Goal: Task Accomplishment & Management: Use online tool/utility

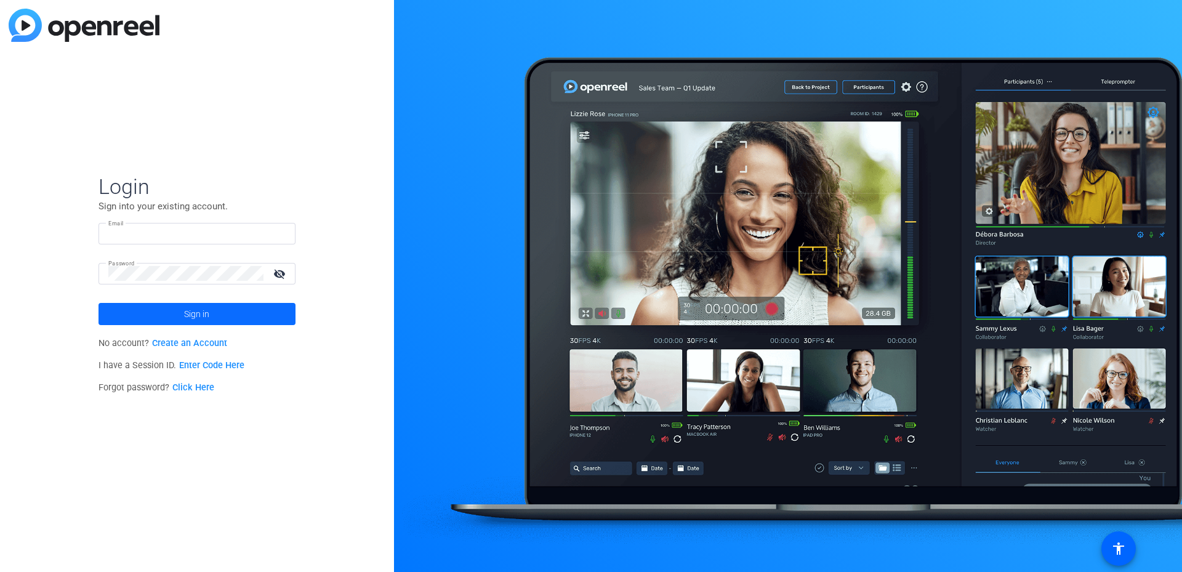
type input "[PERSON_NAME][EMAIL_ADDRESS][DOMAIN_NAME]"
click at [151, 310] on span at bounding box center [196, 314] width 197 height 30
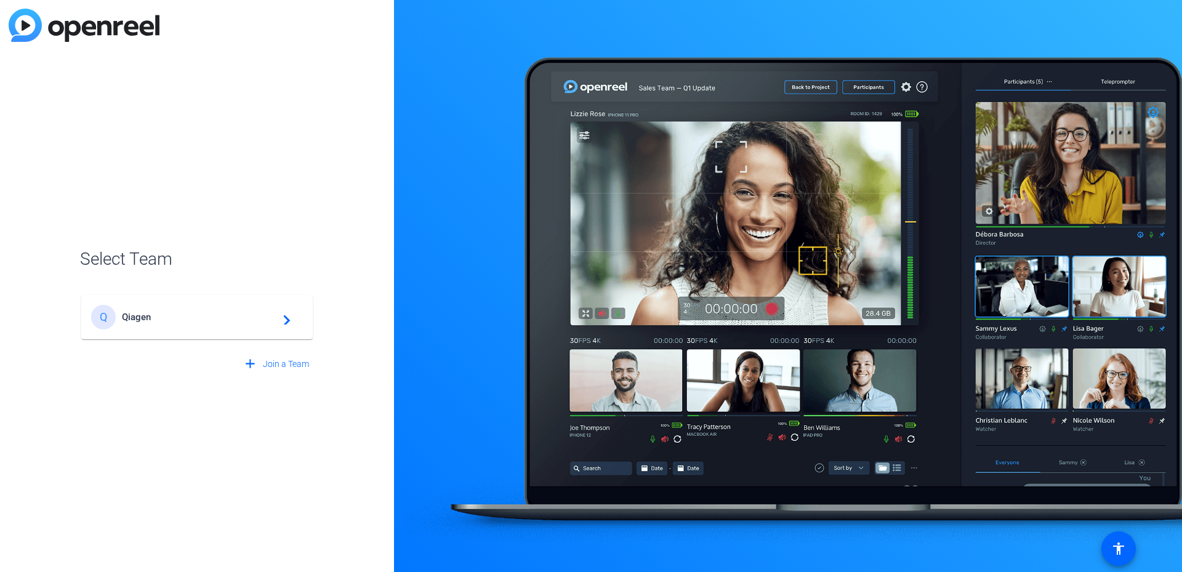
click at [151, 318] on span "Qiagen" at bounding box center [199, 316] width 154 height 11
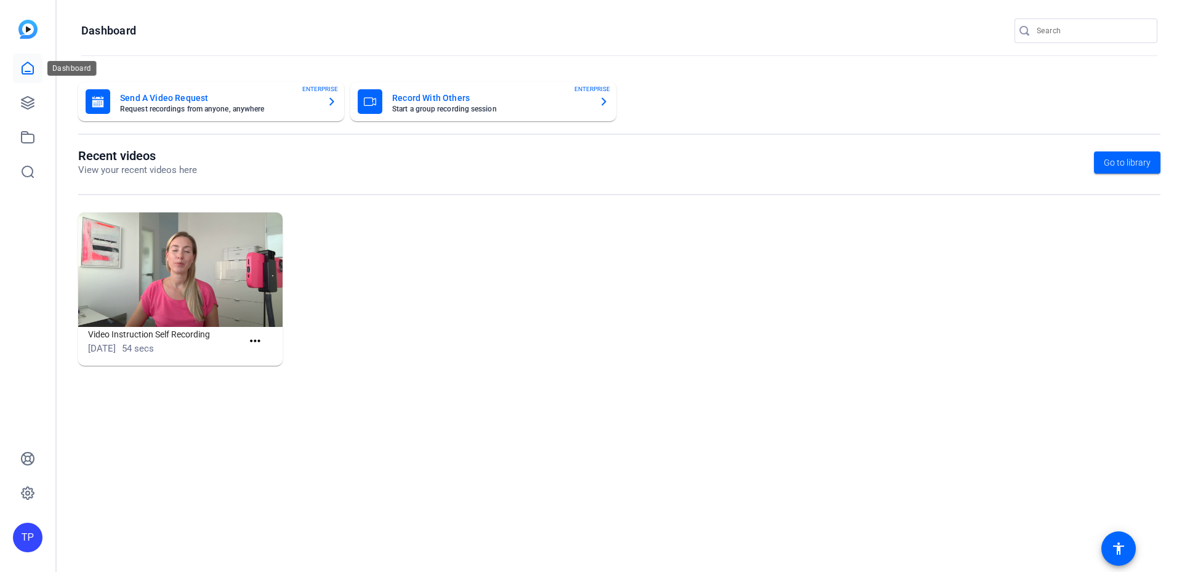
click at [31, 68] on icon at bounding box center [27, 68] width 15 height 15
click at [28, 98] on icon at bounding box center [27, 102] width 15 height 15
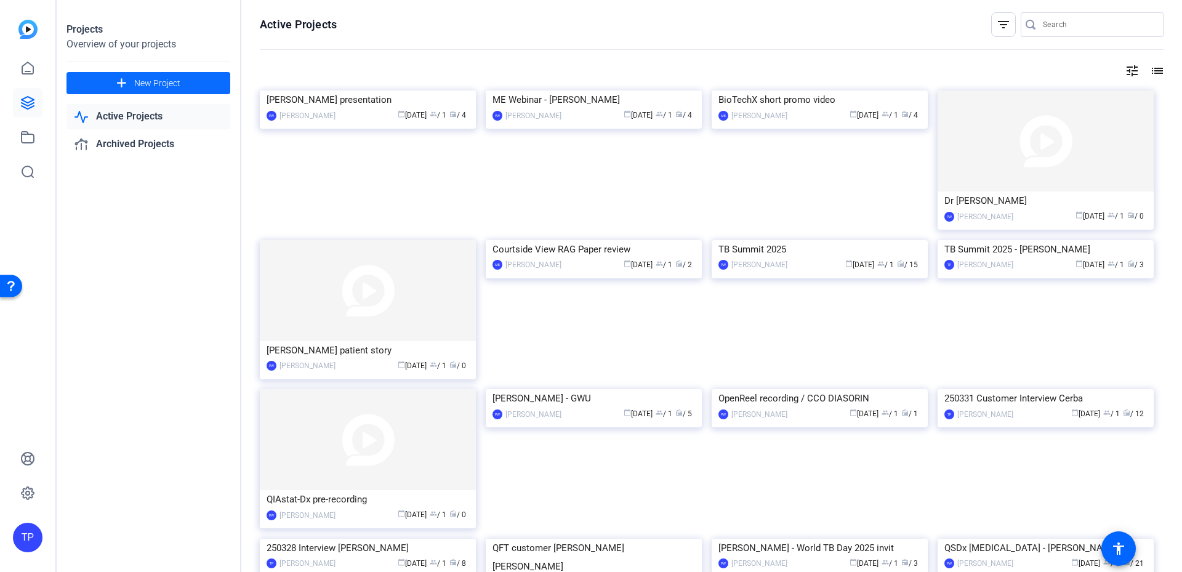
click at [98, 82] on span at bounding box center [148, 83] width 164 height 30
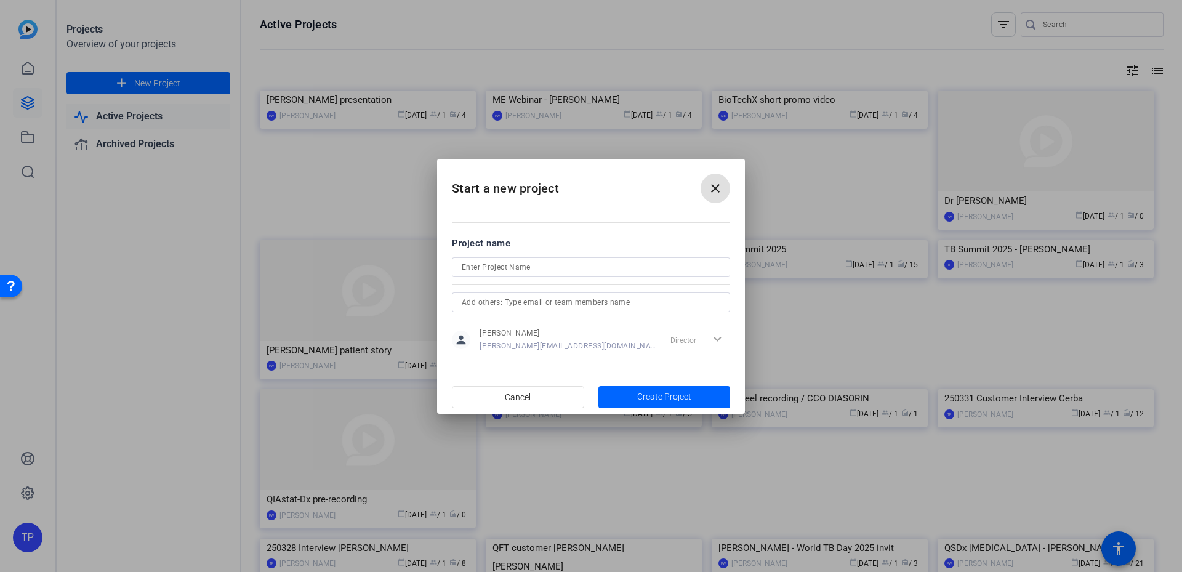
click at [527, 273] on input at bounding box center [591, 267] width 259 height 15
type input "2"
click at [547, 265] on input "Deep Dive Sample Tech / 2025" at bounding box center [591, 267] width 259 height 15
type input "Deep Dive Sample Tech 2025"
click at [697, 398] on span "button" at bounding box center [664, 397] width 132 height 30
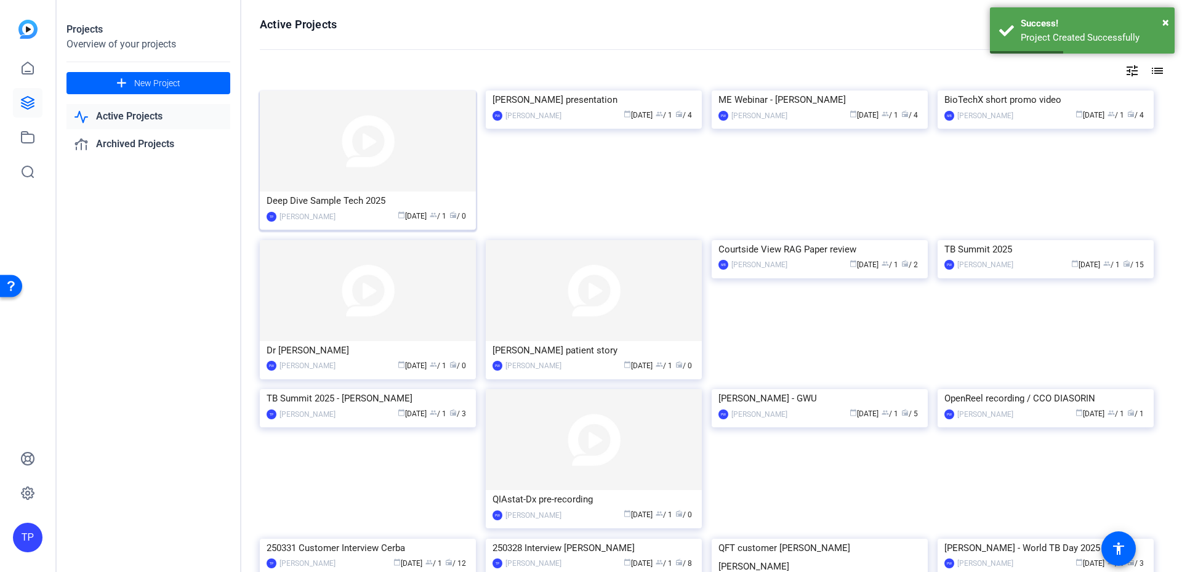
click at [326, 172] on img at bounding box center [368, 140] width 216 height 101
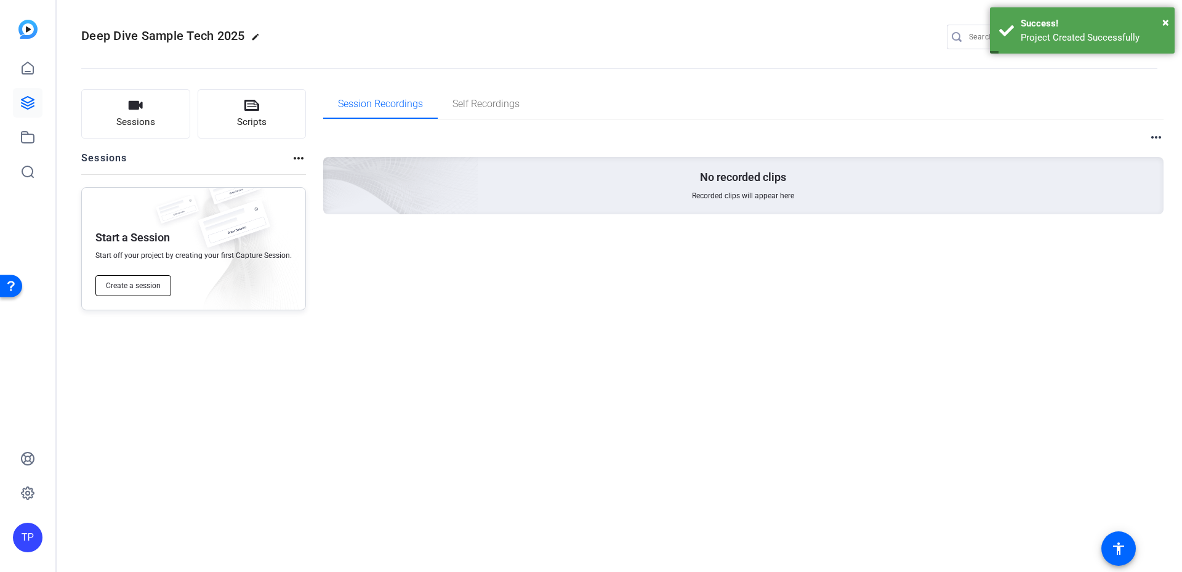
click at [139, 283] on span "Create a session" at bounding box center [133, 286] width 55 height 10
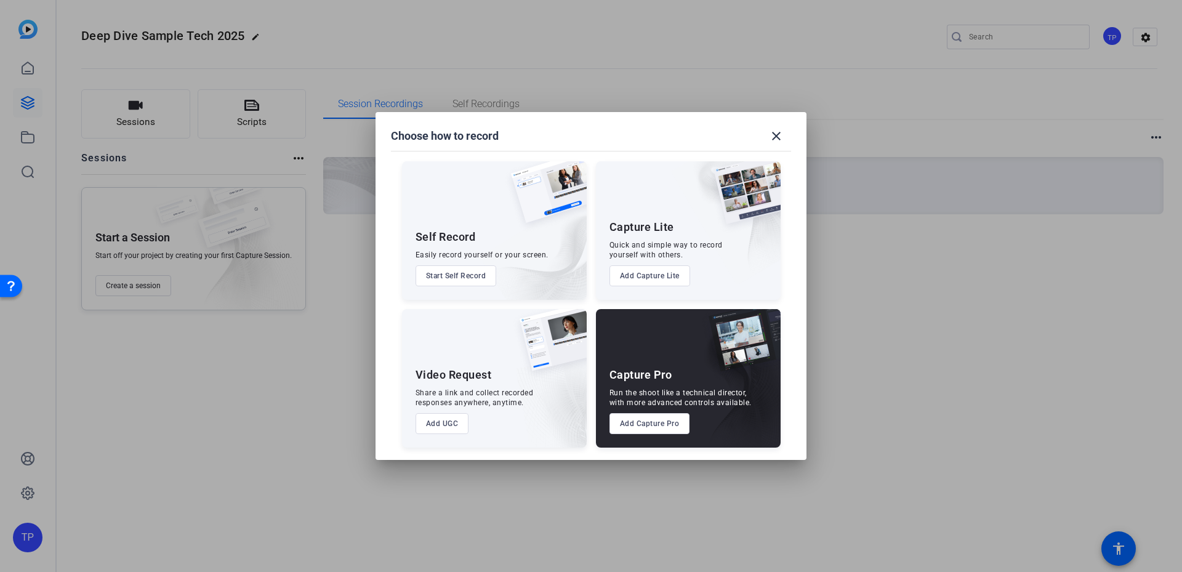
click at [673, 433] on button "Add Capture Pro" at bounding box center [649, 423] width 81 height 21
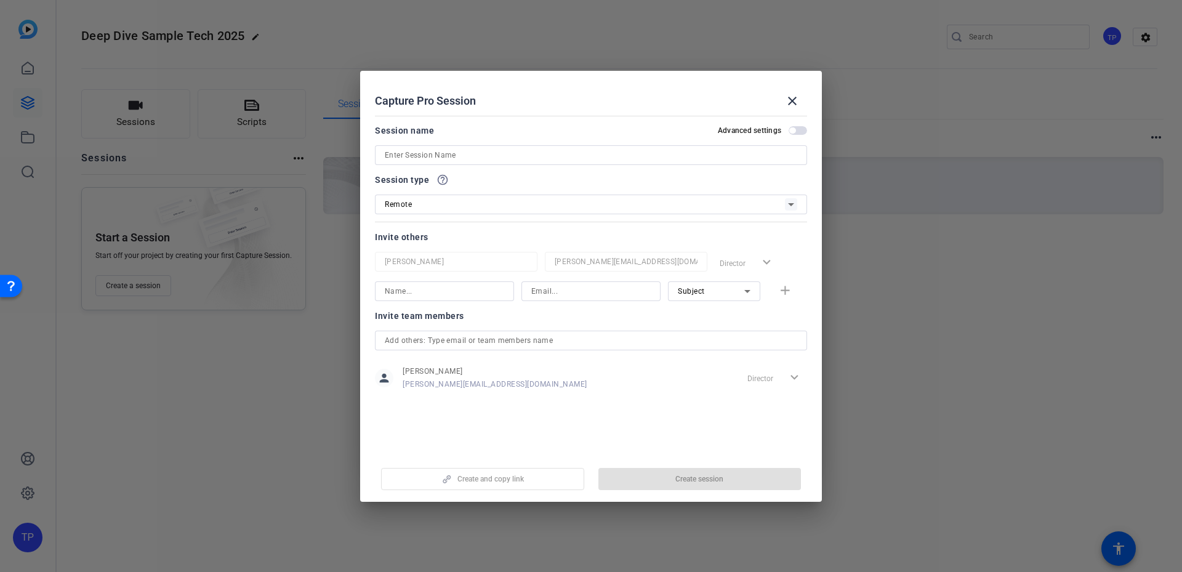
click at [481, 161] on input at bounding box center [591, 155] width 412 height 15
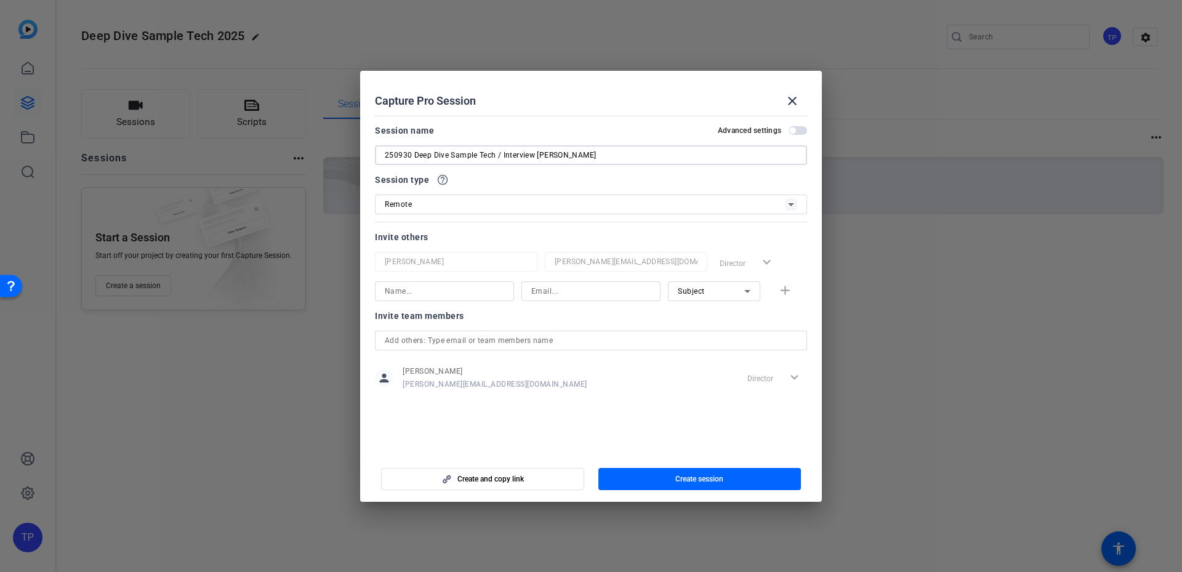
type input "250930 Deep Dive Sample Tech / Interview Michelle Tadra"
click at [467, 206] on div "Remote" at bounding box center [585, 203] width 400 height 15
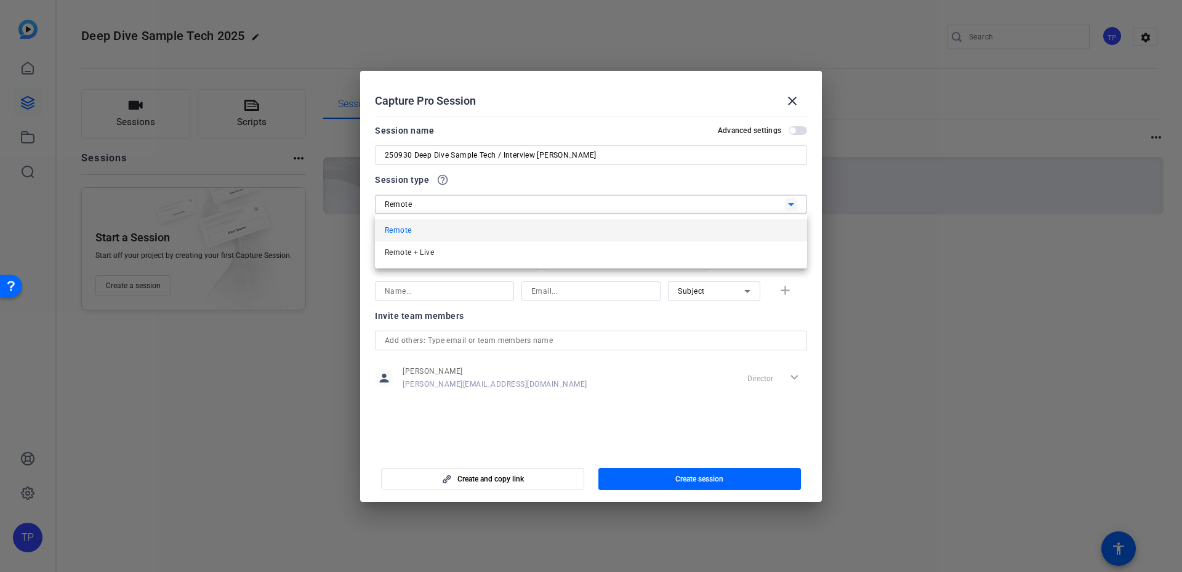
click at [467, 206] on div at bounding box center [591, 286] width 1182 height 572
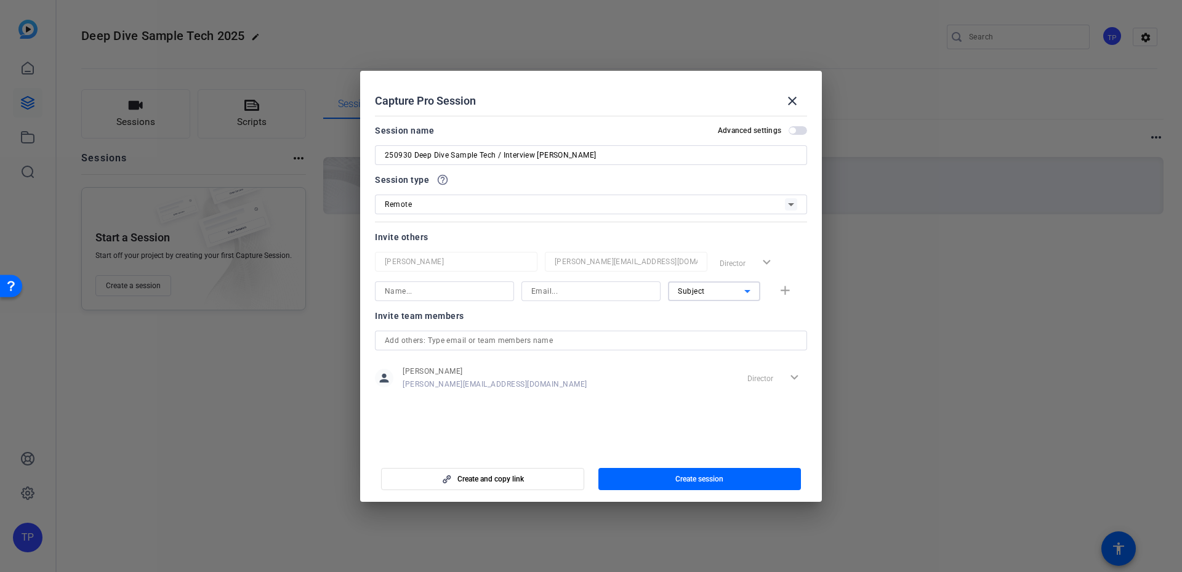
click at [687, 292] on span "Subject" at bounding box center [691, 291] width 27 height 9
click at [712, 314] on span "Collaborator" at bounding box center [700, 315] width 45 height 15
click at [468, 295] on input at bounding box center [444, 291] width 119 height 15
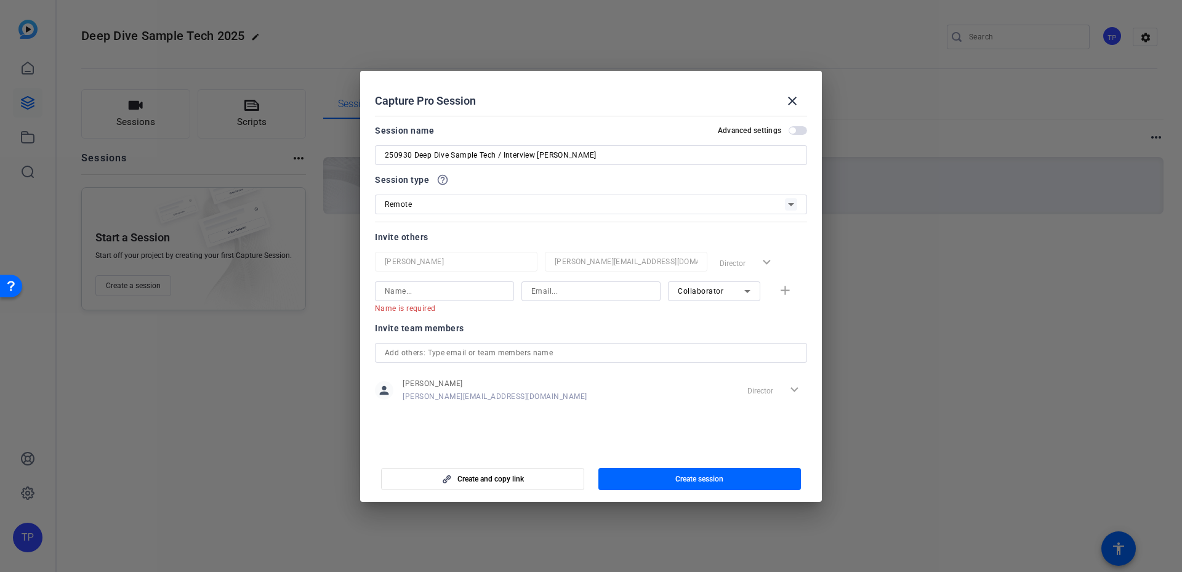
click at [790, 287] on div "Name is required Collaborator add" at bounding box center [591, 297] width 432 height 32
click at [785, 291] on div "Name is required Collaborator add" at bounding box center [591, 297] width 432 height 32
click at [470, 287] on input at bounding box center [444, 291] width 119 height 15
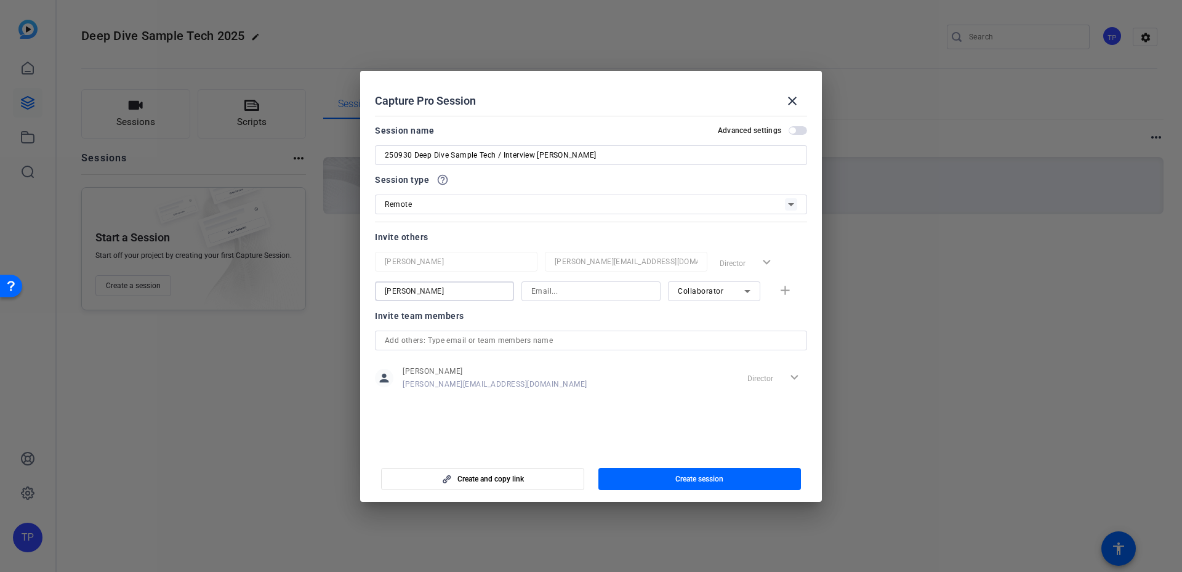
type input "Domenica Martorana"
click at [613, 293] on input at bounding box center [590, 291] width 119 height 15
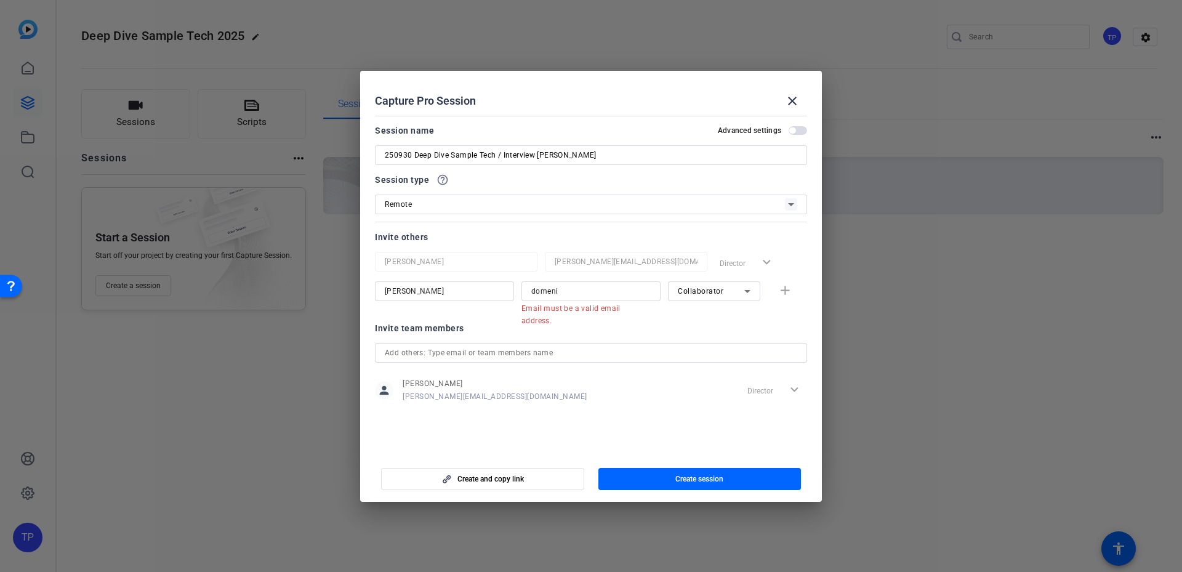
drag, startPoint x: 606, startPoint y: 290, endPoint x: 347, endPoint y: 286, distance: 258.6
click at [347, 286] on div "Choose how to record close Self Record Easily record yourself or your screen. S…" at bounding box center [591, 286] width 1182 height 572
paste input "ca.martorana@qiagen.com"
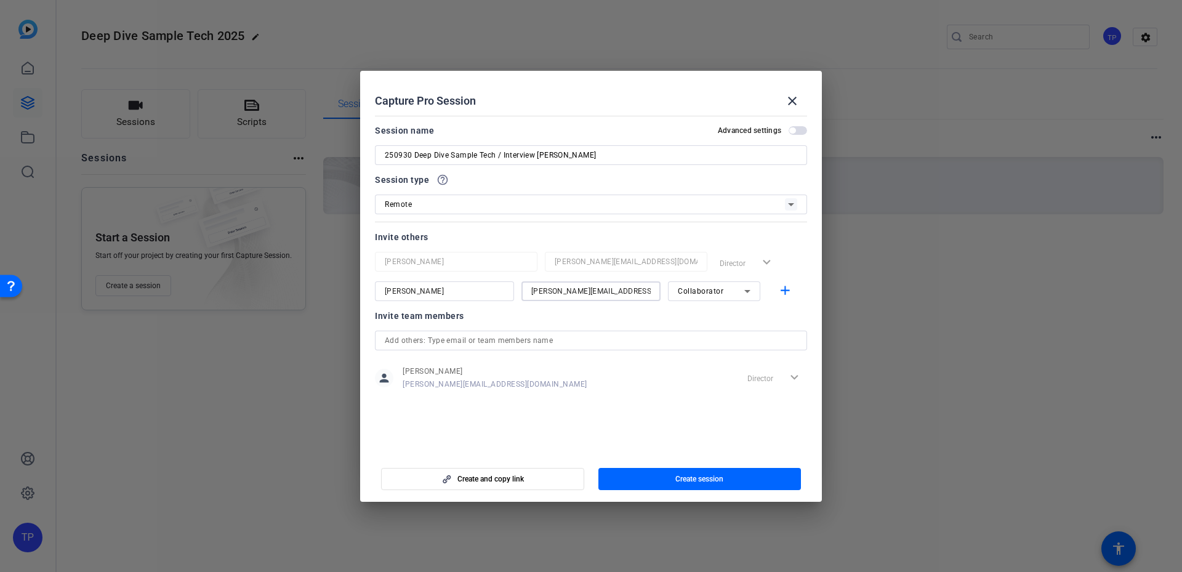
scroll to position [0, 1]
type input "domenica.martorana@qiagen.com"
click at [783, 291] on mat-icon "add" at bounding box center [784, 290] width 15 height 15
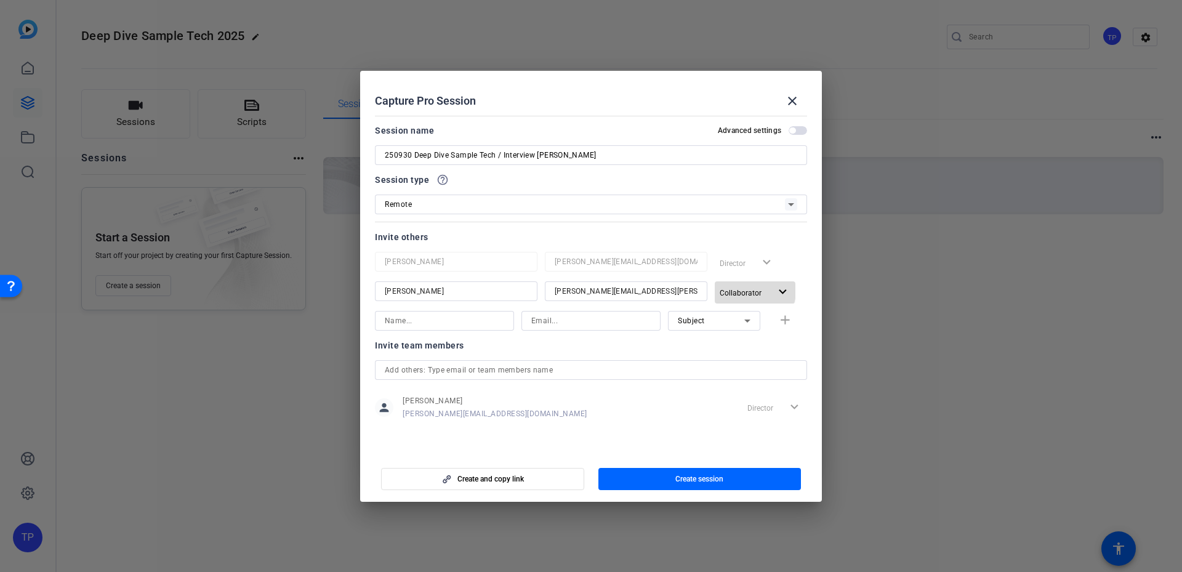
click at [747, 287] on span "Collaborator" at bounding box center [745, 292] width 50 height 15
click at [767, 382] on span "Remove User" at bounding box center [748, 382] width 46 height 9
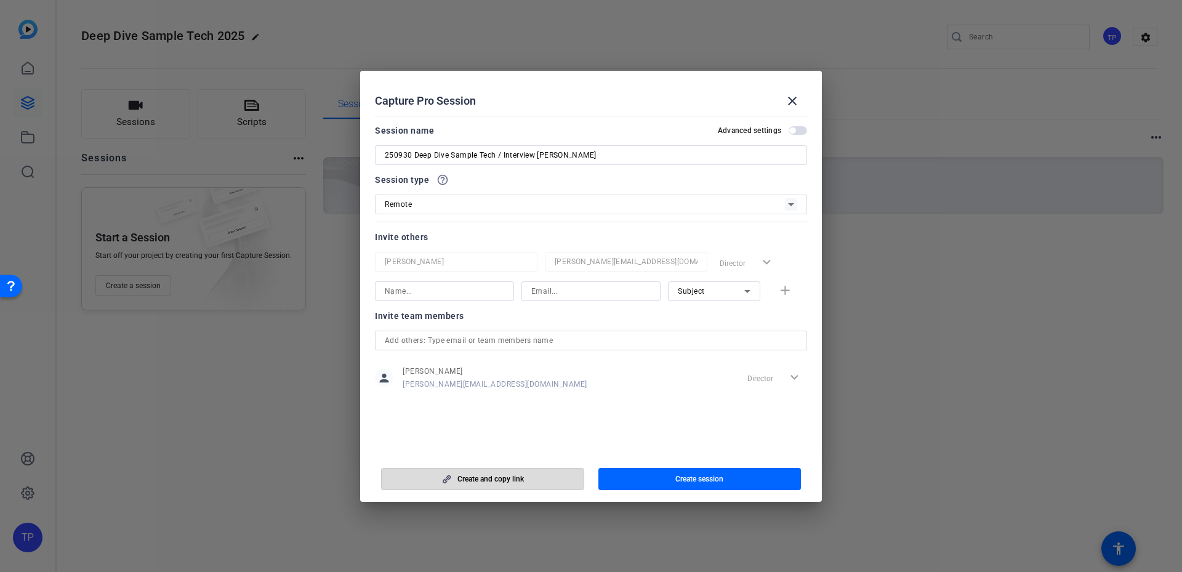
click at [548, 483] on span "button" at bounding box center [483, 479] width 202 height 30
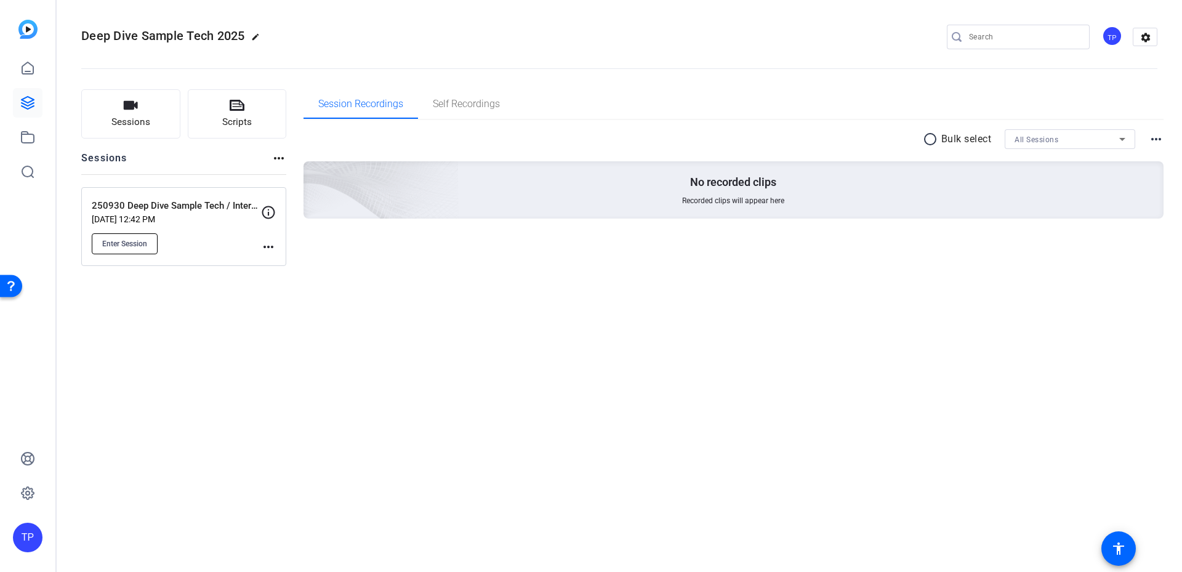
click at [149, 245] on button "Enter Session" at bounding box center [125, 243] width 66 height 21
click at [577, 424] on div "Deep Dive Sample Tech 2025 edit TP settings Sessions Scripts Sessions more_hori…" at bounding box center [619, 286] width 1125 height 572
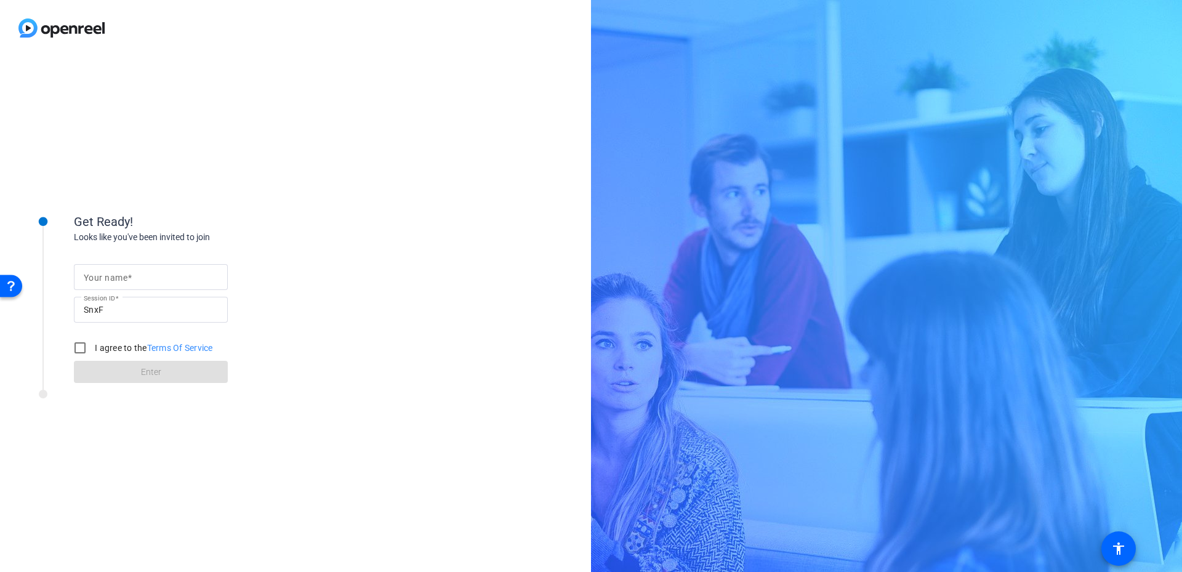
click at [282, 356] on div "Your name Session ID SnxF I agree to the Terms Of Service Enter" at bounding box center [197, 314] width 246 height 140
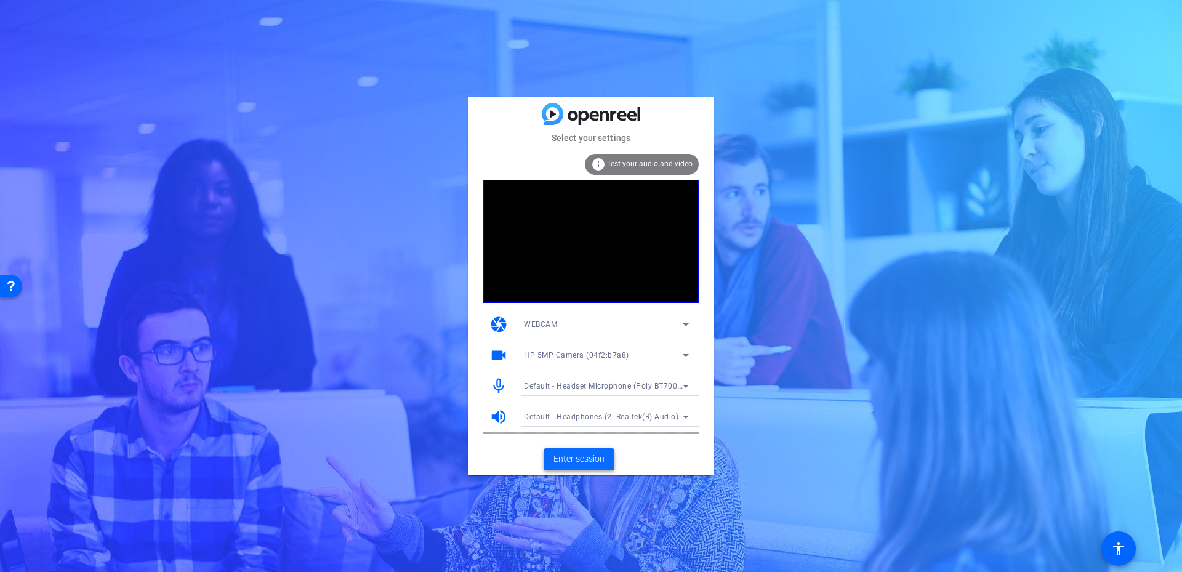
click at [598, 462] on span "Enter session" at bounding box center [578, 458] width 51 height 13
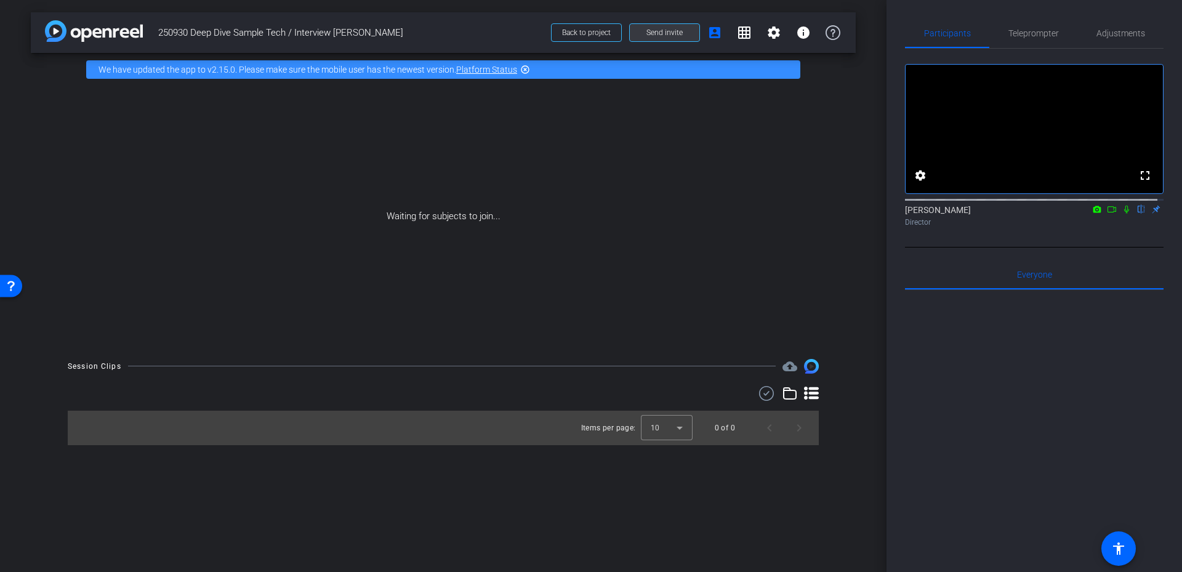
click at [646, 33] on button "Send invite" at bounding box center [664, 32] width 71 height 18
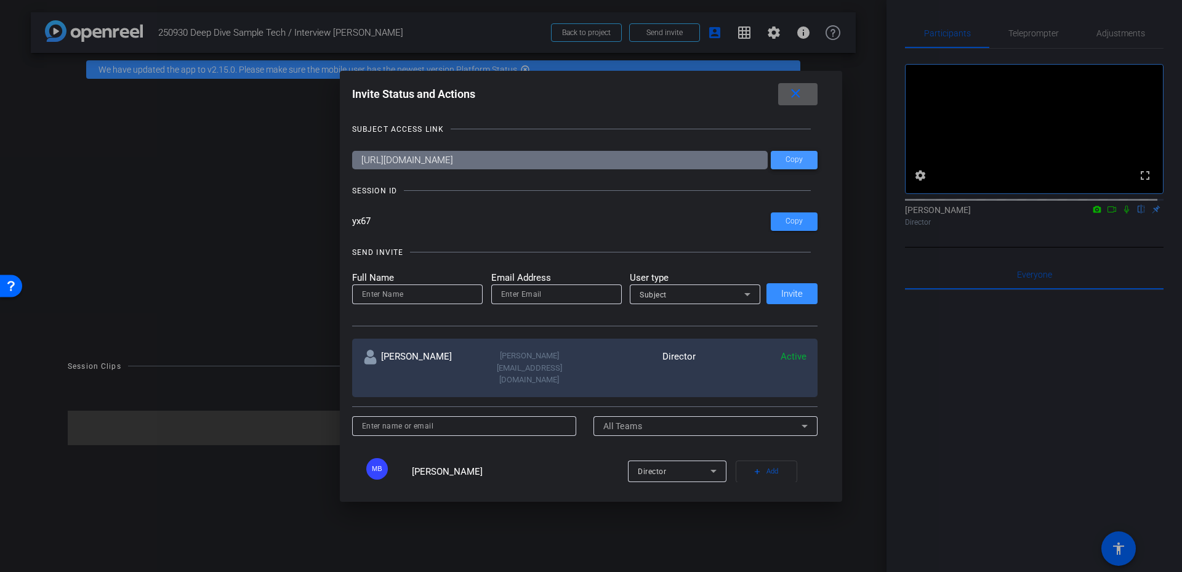
click at [792, 158] on span "Copy" at bounding box center [793, 159] width 17 height 9
click at [803, 94] on mat-icon "close" at bounding box center [795, 93] width 15 height 15
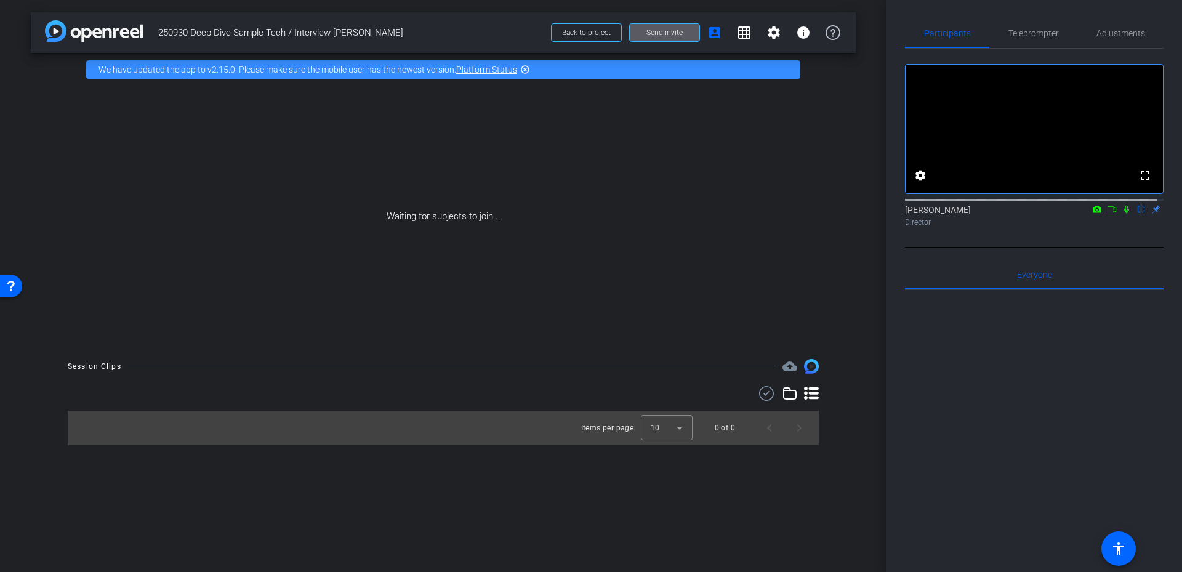
click at [1054, 423] on div at bounding box center [1034, 442] width 259 height 305
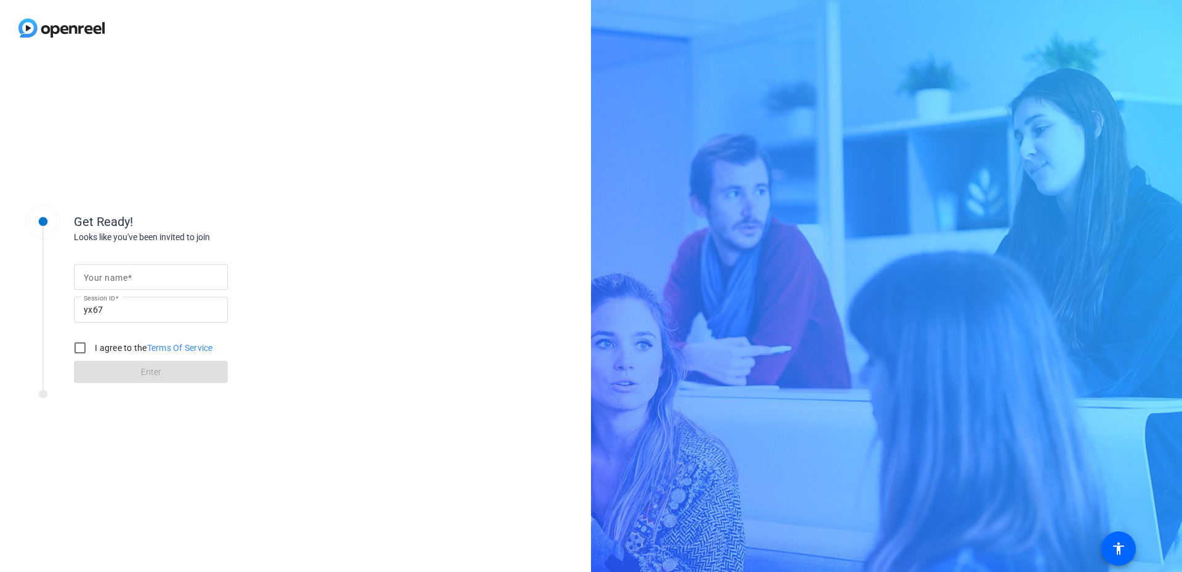
click at [133, 271] on input "Your name" at bounding box center [151, 277] width 134 height 15
type input "Tina"
click at [127, 346] on label "I agree to the Terms Of Service" at bounding box center [152, 348] width 121 height 12
click at [92, 346] on input "I agree to the Terms Of Service" at bounding box center [80, 347] width 25 height 25
checkbox input "true"
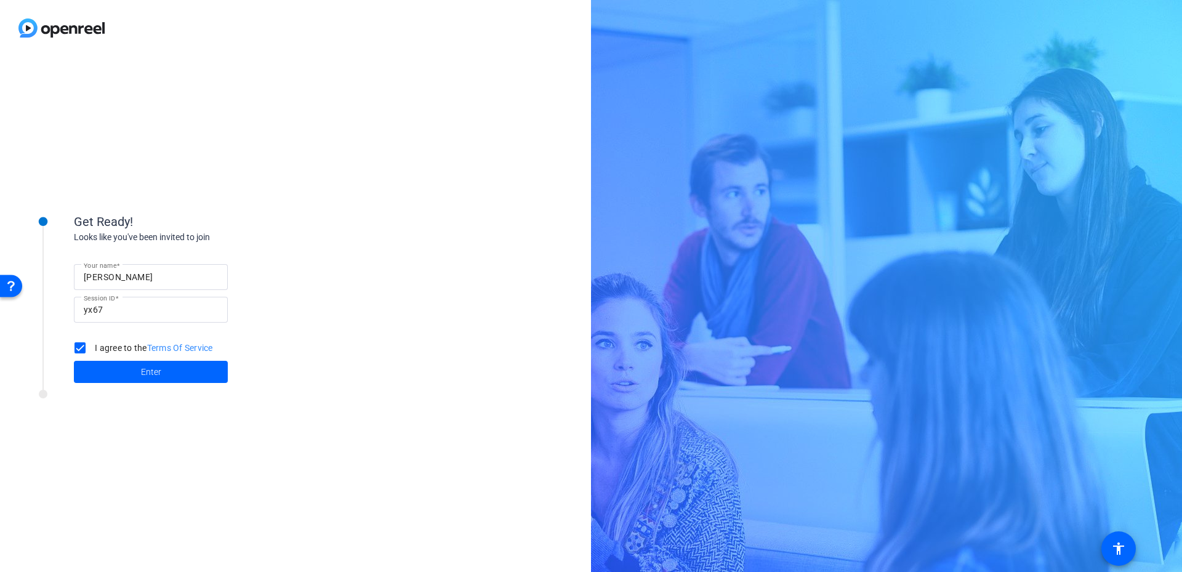
click at [129, 366] on span at bounding box center [151, 372] width 154 height 30
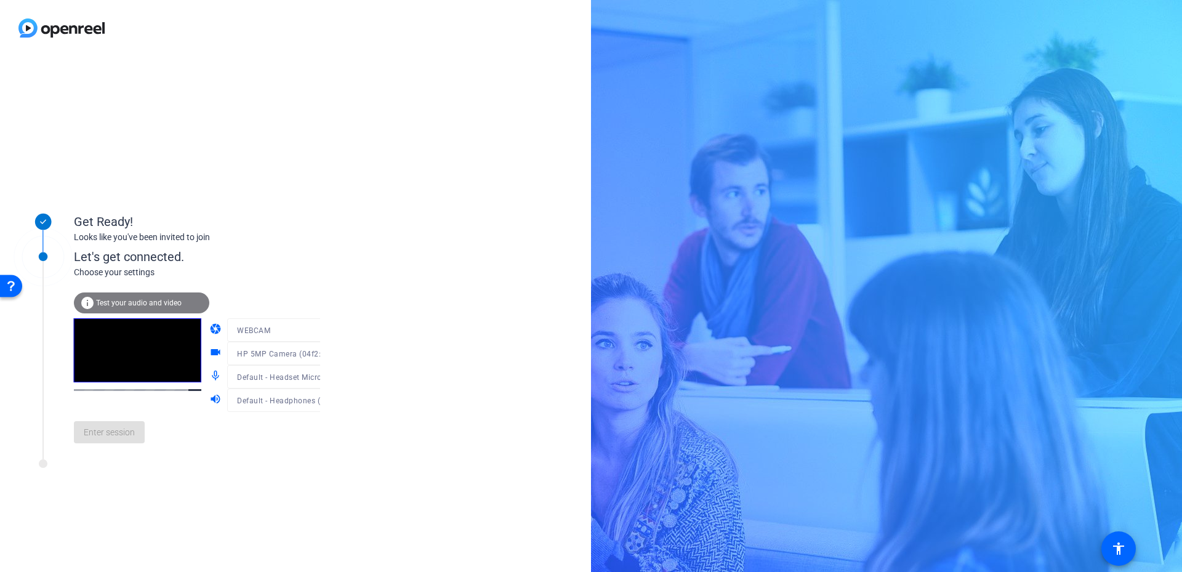
click at [121, 434] on div "Enter session" at bounding box center [209, 432] width 271 height 41
click at [105, 422] on span at bounding box center [109, 432] width 71 height 30
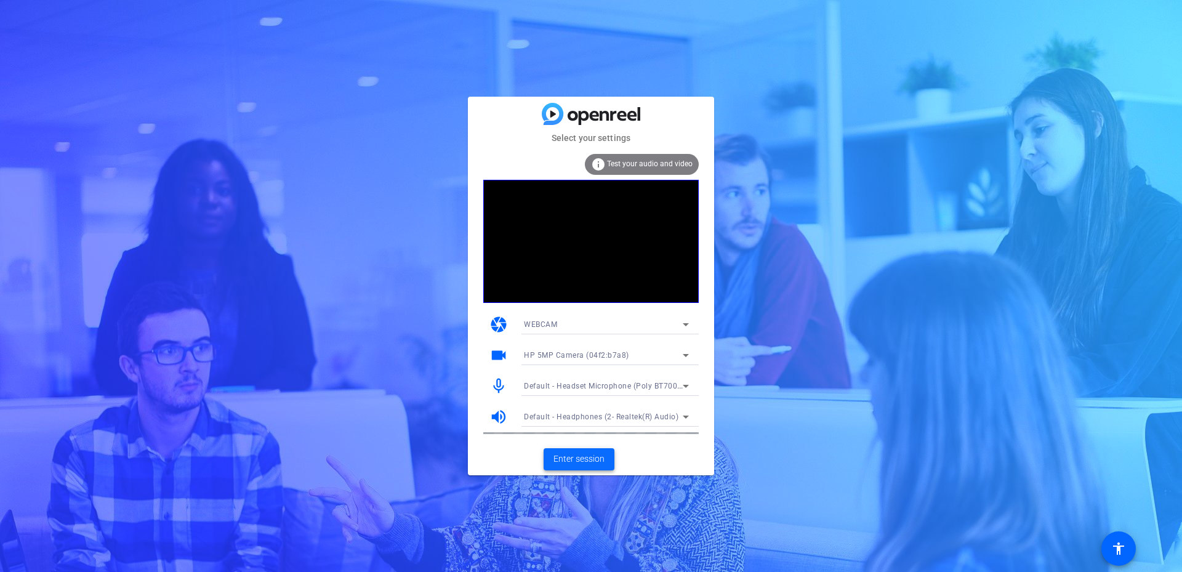
click at [576, 462] on span "Enter session" at bounding box center [578, 458] width 51 height 13
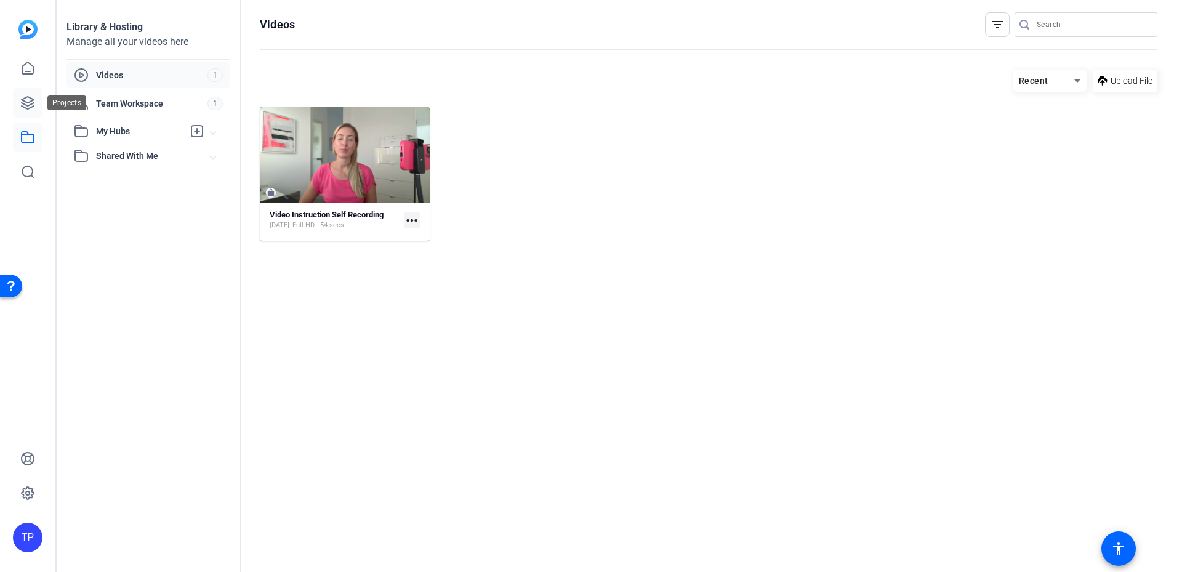
click at [26, 91] on link at bounding box center [28, 103] width 30 height 30
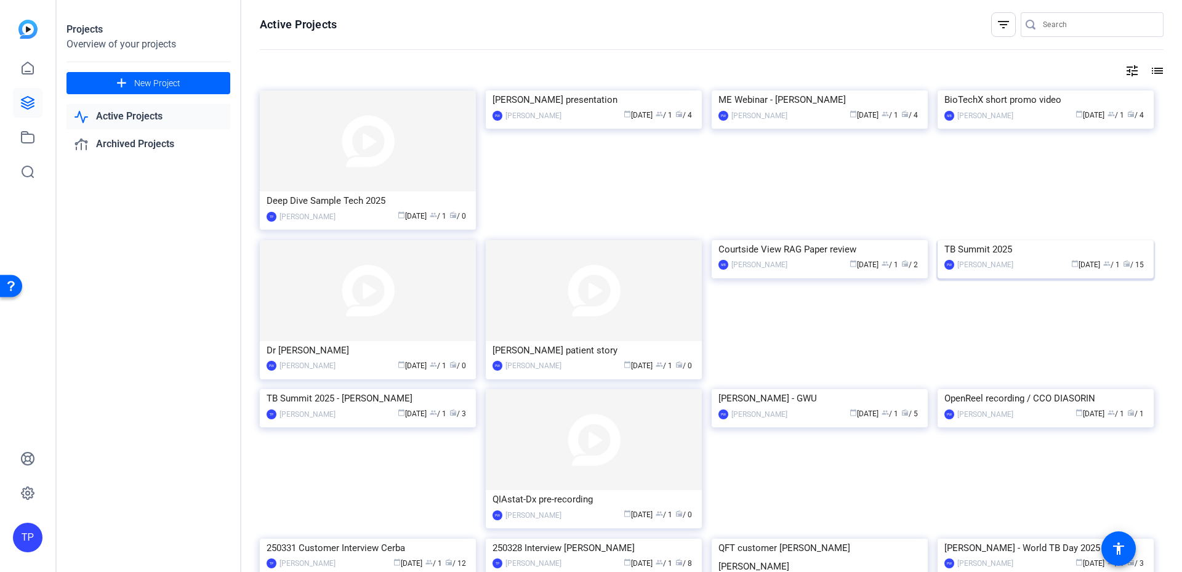
click at [1019, 240] on img at bounding box center [1046, 240] width 216 height 0
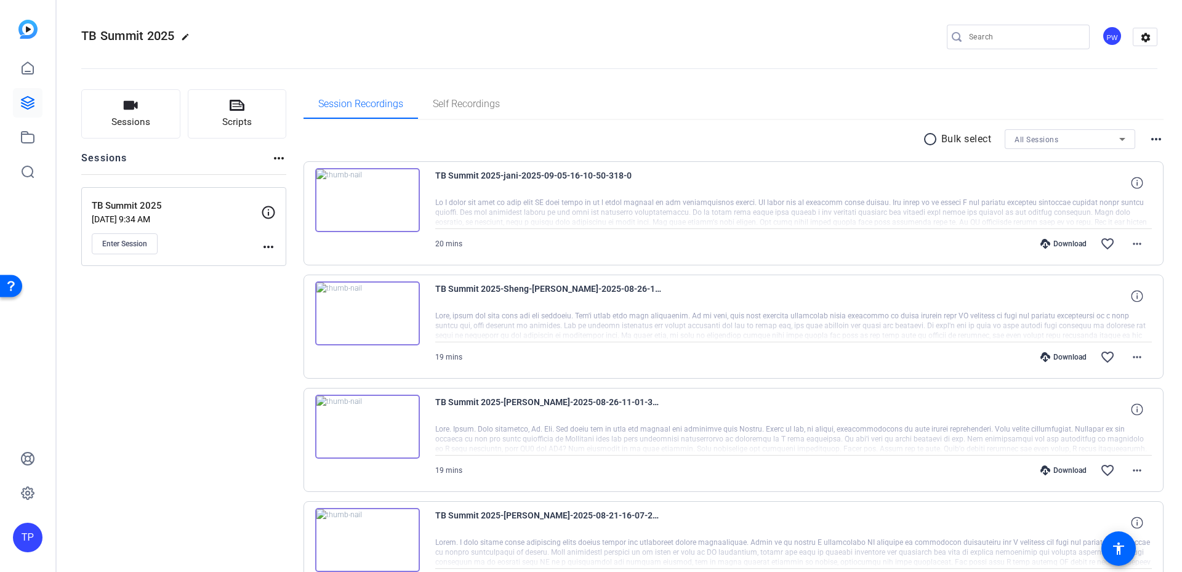
drag, startPoint x: 191, startPoint y: 286, endPoint x: 188, endPoint y: 264, distance: 22.4
click at [144, 114] on button "Sessions" at bounding box center [130, 113] width 99 height 49
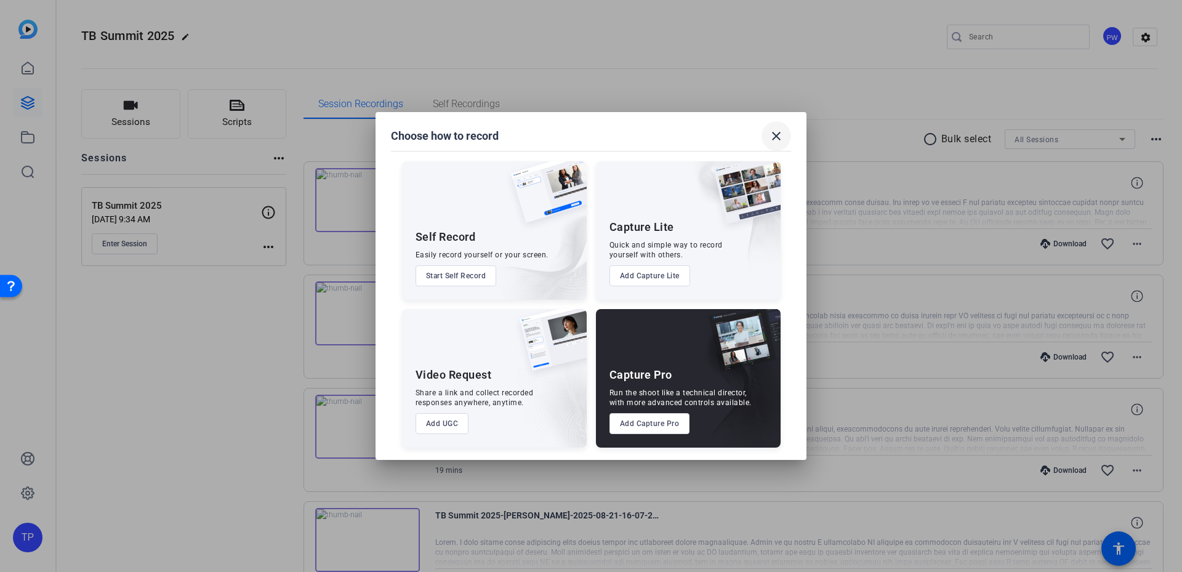
click at [780, 139] on mat-icon "close" at bounding box center [776, 136] width 15 height 15
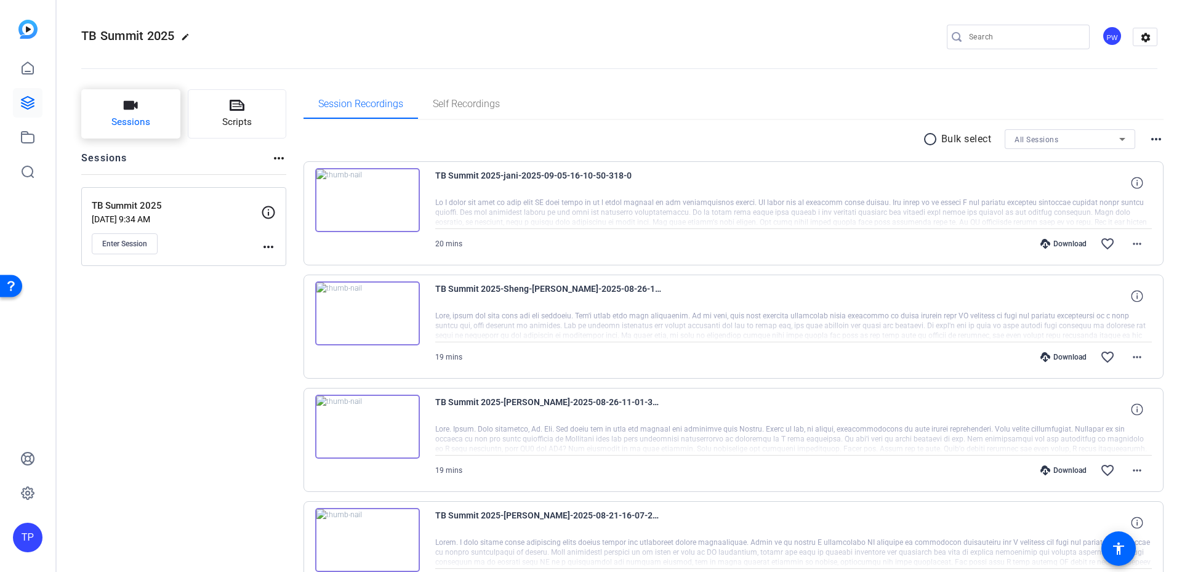
click at [143, 114] on button "Sessions" at bounding box center [130, 113] width 99 height 49
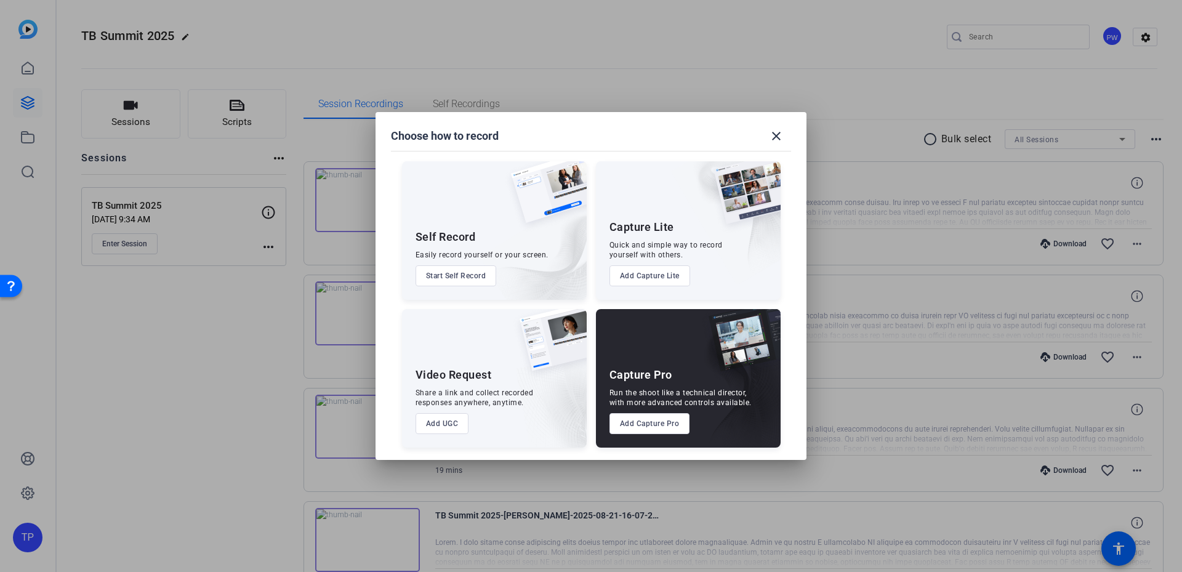
click at [680, 430] on button "Add Capture Pro" at bounding box center [649, 423] width 81 height 21
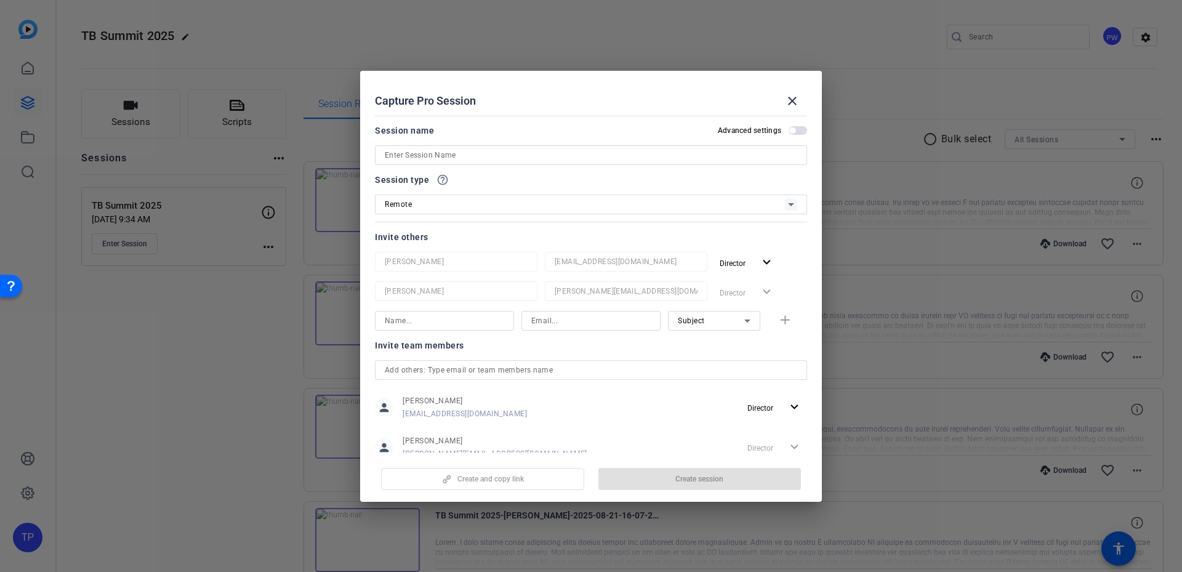
click at [420, 158] on input at bounding box center [591, 155] width 412 height 15
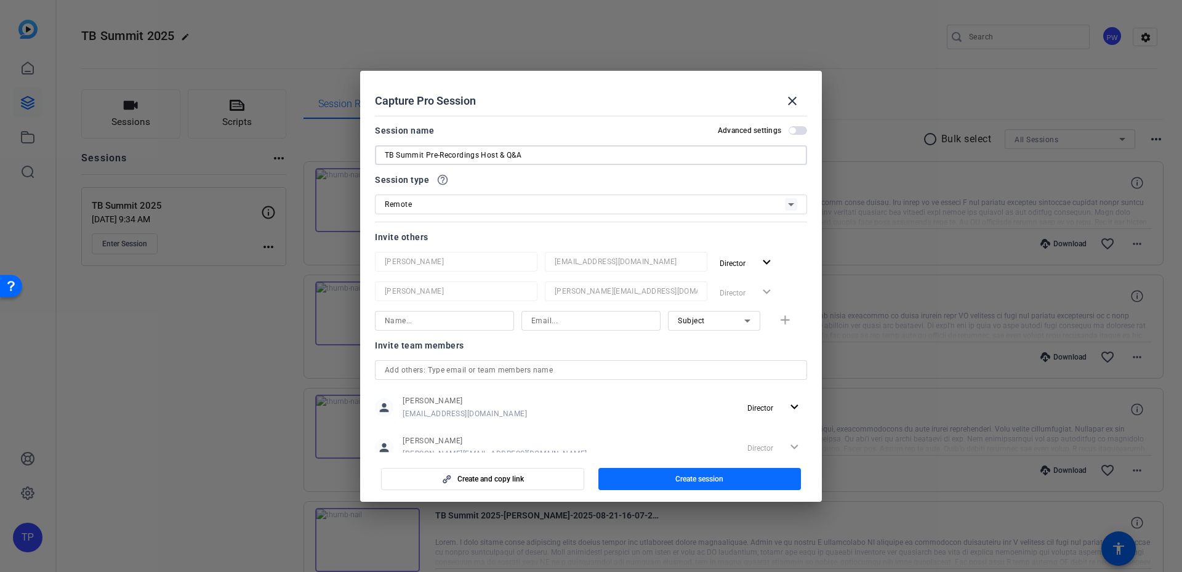
type input "TB Summit Pre-Recordings Host & Q&A"
click at [717, 475] on span "Create session" at bounding box center [699, 479] width 48 height 10
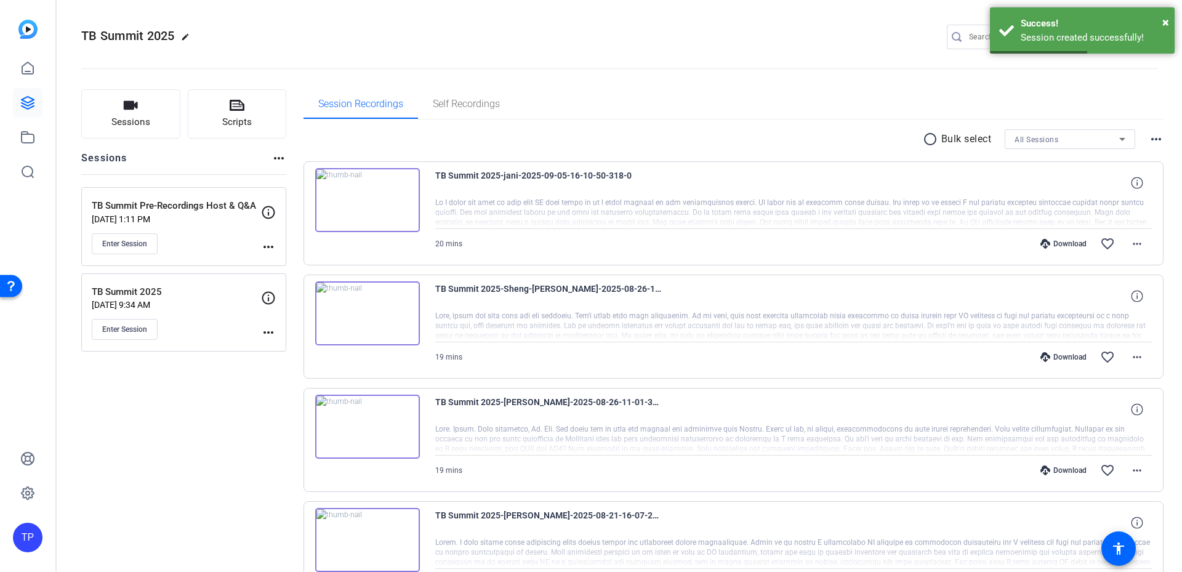
click at [179, 231] on div "TB Summit Pre-Recordings Host & Q&A Sep 30, 2025 @ 1:11 PM Enter Session" at bounding box center [176, 226] width 169 height 55
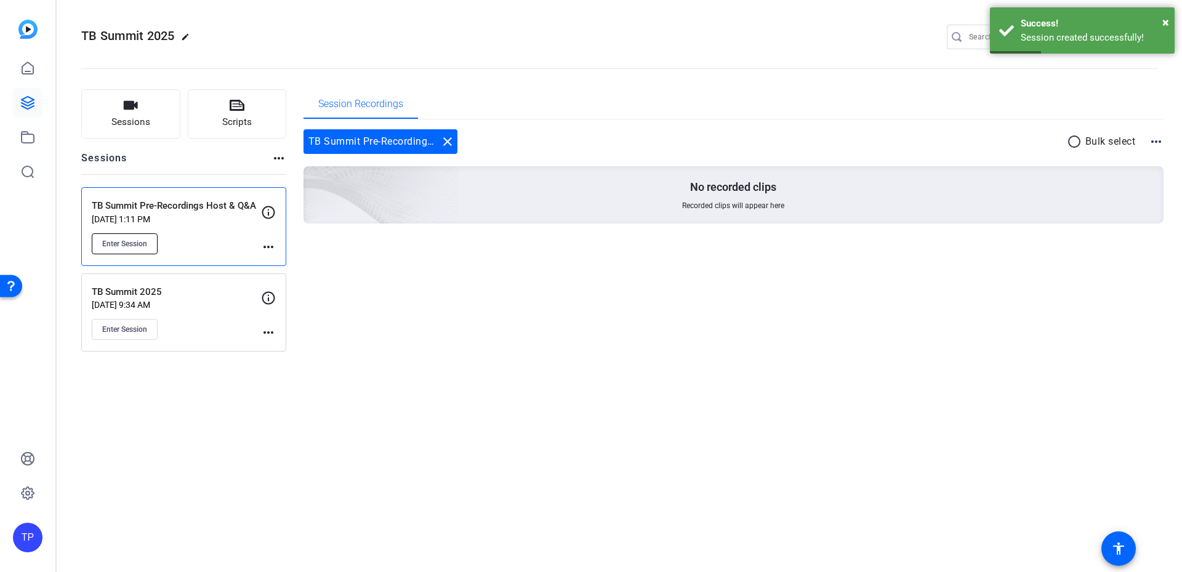
click at [134, 241] on span "Enter Session" at bounding box center [124, 244] width 45 height 10
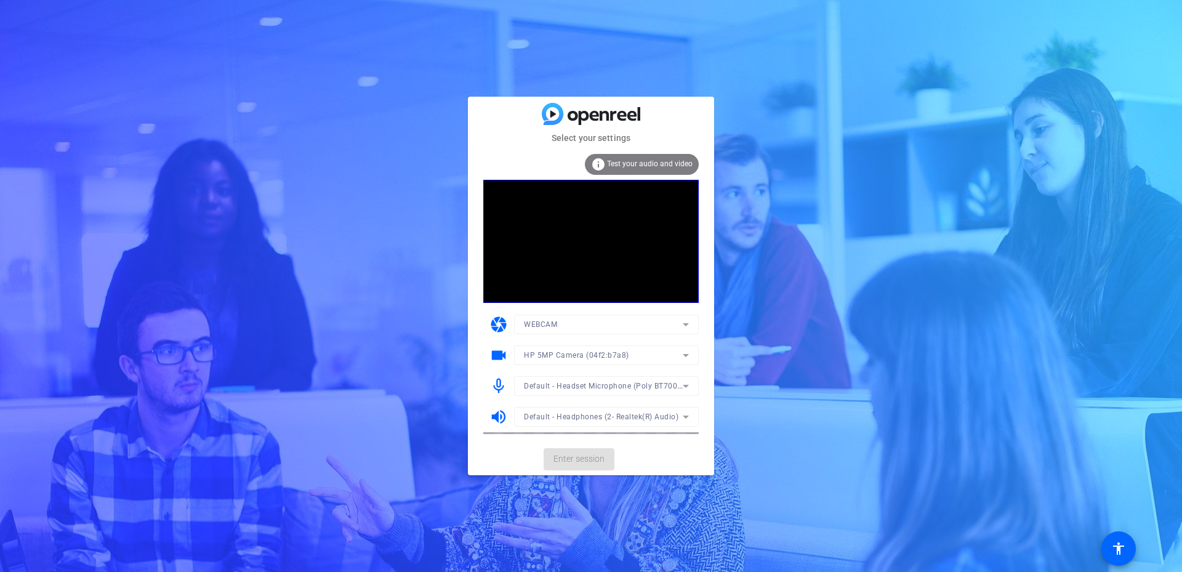
click at [577, 460] on mat-card-actions "Enter session" at bounding box center [591, 459] width 246 height 32
click at [609, 466] on span at bounding box center [579, 459] width 71 height 30
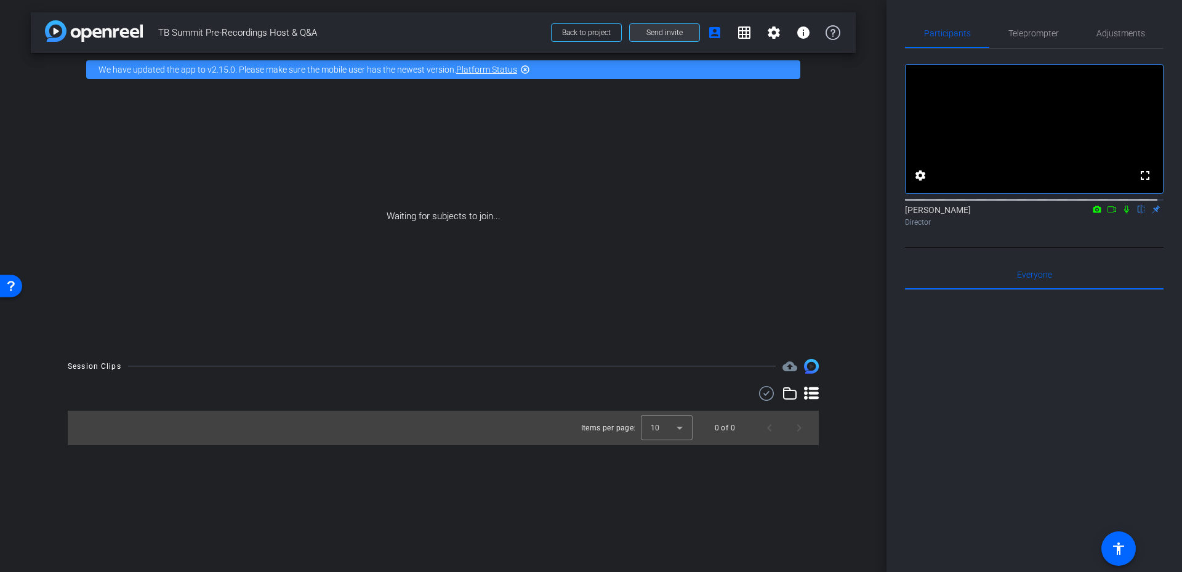
click at [665, 27] on span at bounding box center [665, 33] width 70 height 30
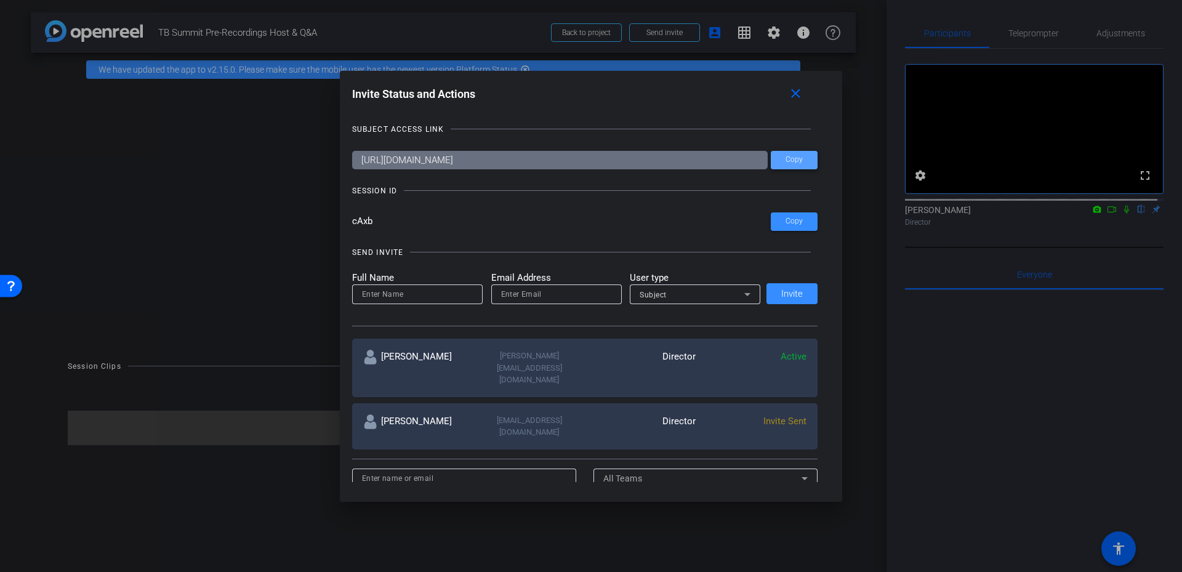
click at [801, 160] on span at bounding box center [794, 160] width 47 height 30
